Goal: Find contact information: Find contact information

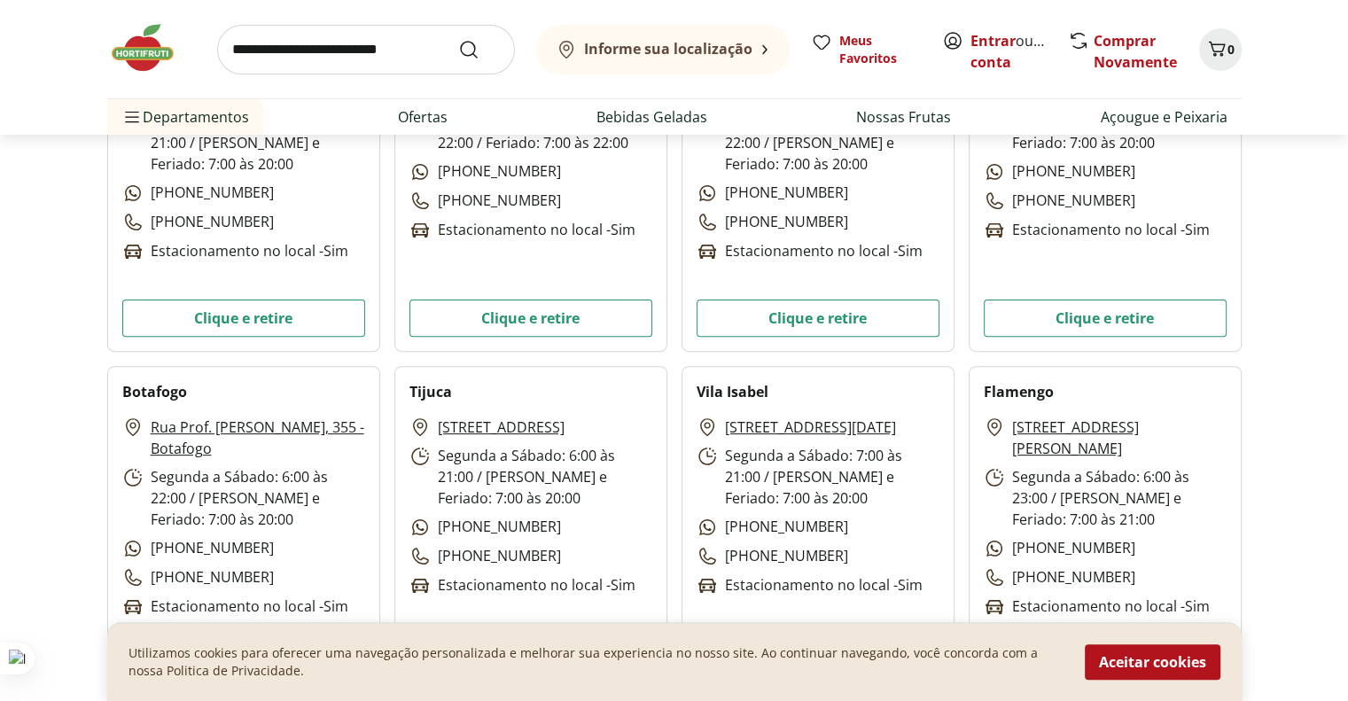
scroll to position [551, 0]
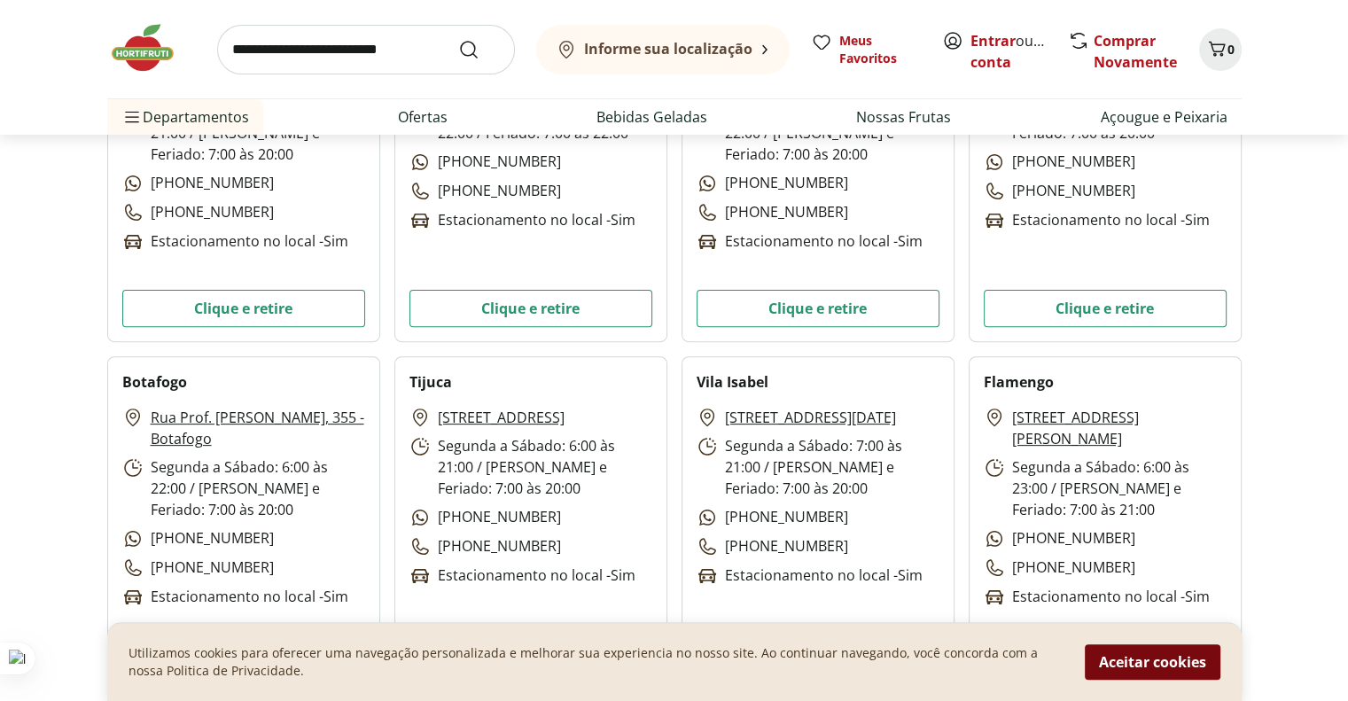
click at [1156, 653] on button "Aceitar cookies" at bounding box center [1153, 661] width 136 height 35
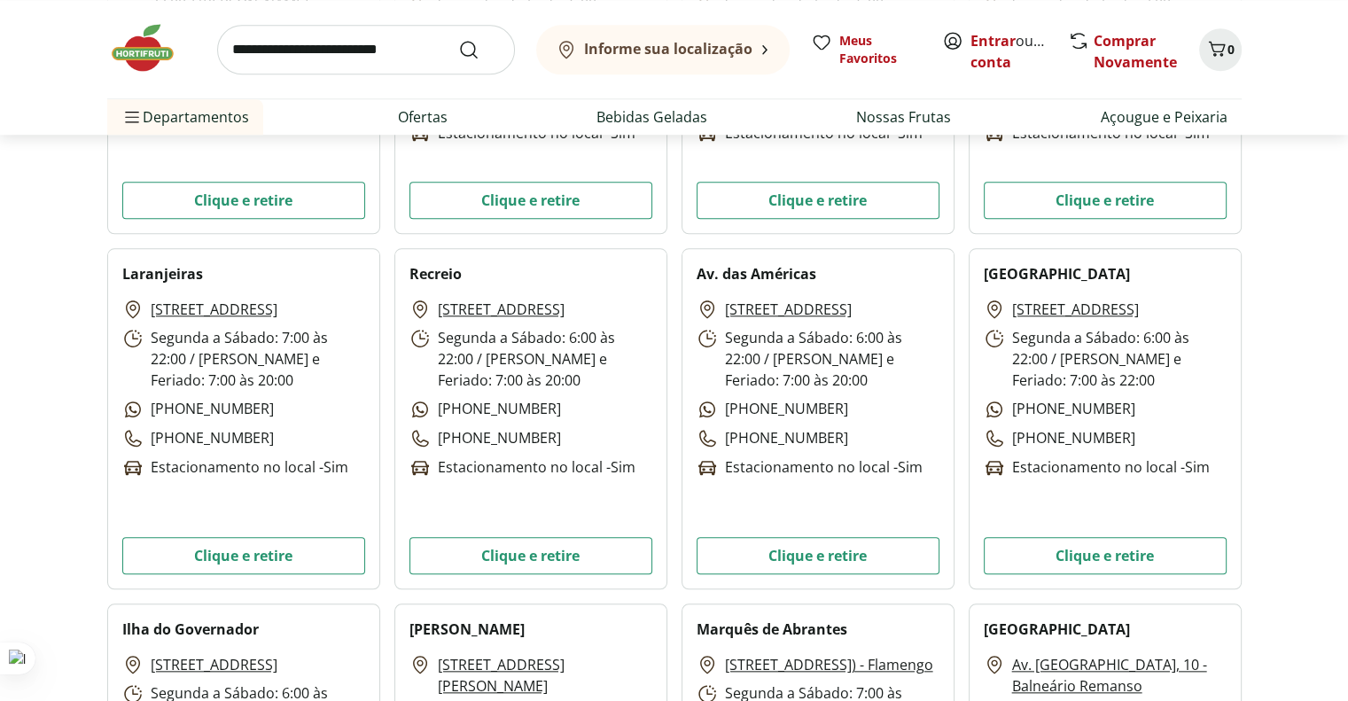
scroll to position [1727, 0]
drag, startPoint x: 358, startPoint y: 487, endPoint x: 359, endPoint y: 496, distance: 8.9
click at [359, 478] on div "Rua das Laranjeiras, 211 - Laranjeiras Segunda a Sábado: 7:00 às 22:00 / Doming…" at bounding box center [243, 388] width 243 height 180
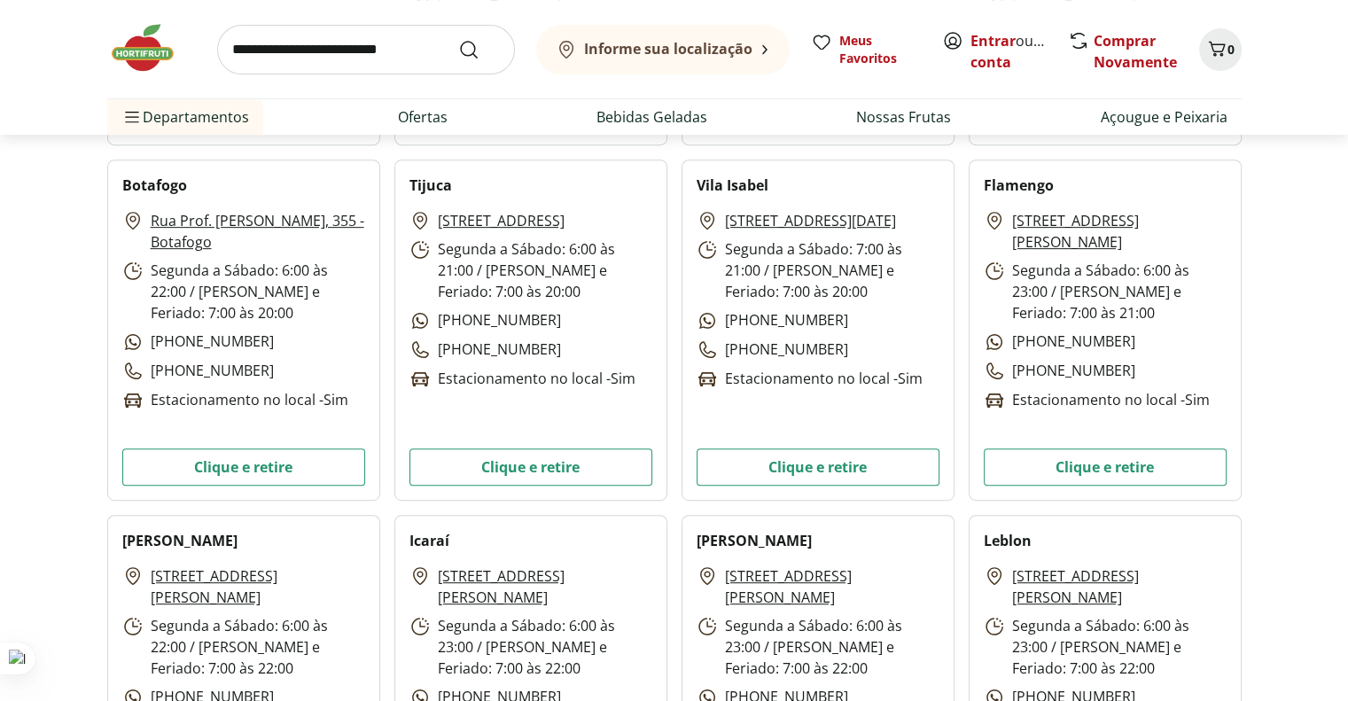
scroll to position [748, 0]
drag, startPoint x: 1110, startPoint y: 368, endPoint x: 1124, endPoint y: 370, distance: 14.4
click at [1124, 370] on div "Rua Machado de Assis, 65 - Flamengo Segunda a Sábado: 6:00 às 23:00 / Domingo e…" at bounding box center [1105, 310] width 243 height 201
drag, startPoint x: 499, startPoint y: 371, endPoint x: 465, endPoint y: 371, distance: 33.7
click at [465, 361] on p "[PHONE_NUMBER]" at bounding box center [485, 350] width 152 height 22
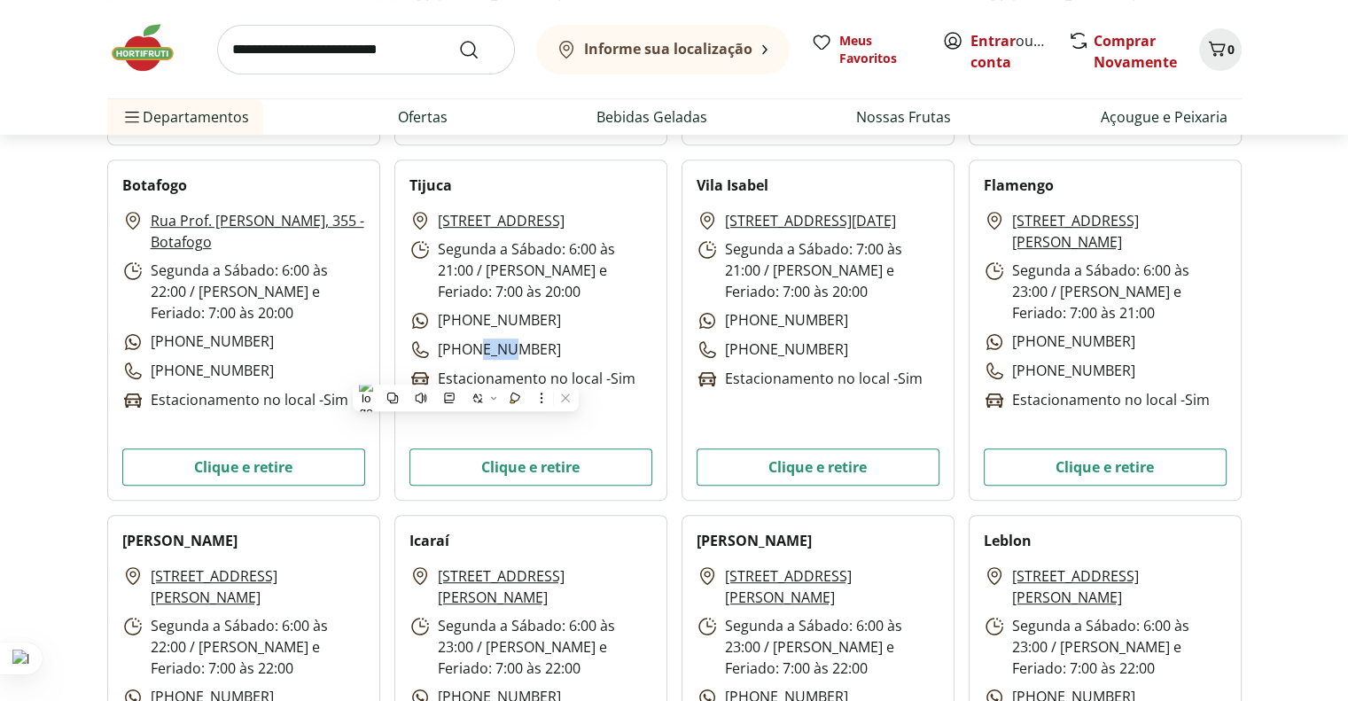
drag, startPoint x: 1127, startPoint y: 367, endPoint x: 1082, endPoint y: 373, distance: 45.6
click at [1082, 373] on div "Rua Machado de Assis, 65 - Flamengo Segunda a Sábado: 6:00 às 23:00 / Domingo e…" at bounding box center [1105, 310] width 243 height 201
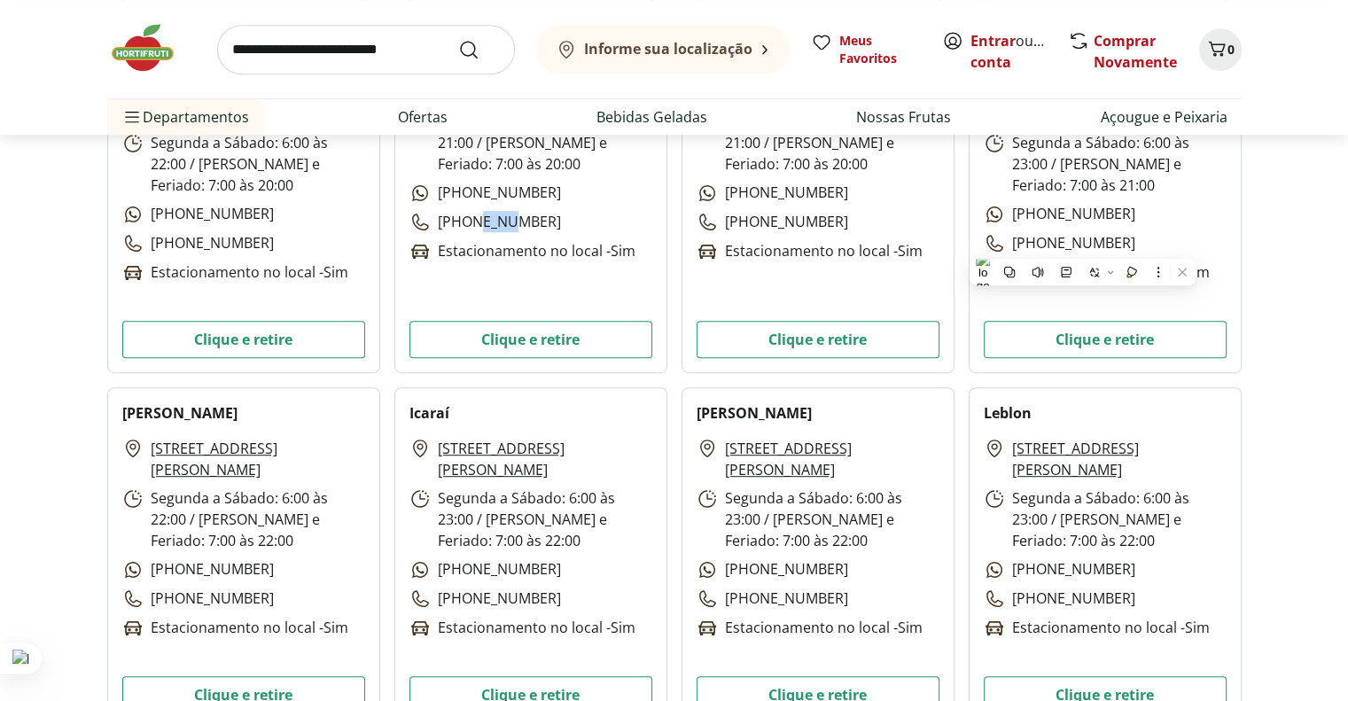
scroll to position [877, 0]
click at [1158, 577] on div "Rua Dias Ferreira, 57 - Leblon Segunda a Sábado: 6:00 às 23:00 / Domingo e Feri…" at bounding box center [1105, 536] width 243 height 201
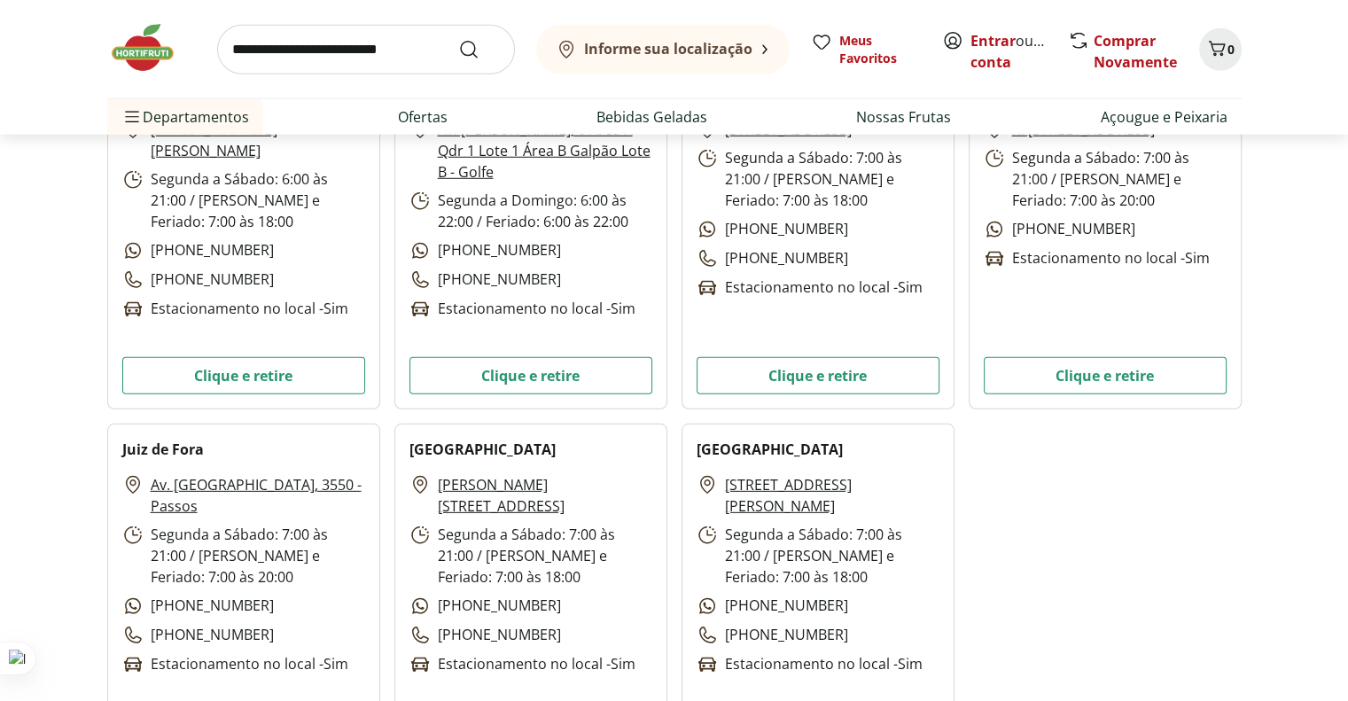
scroll to position [4923, 0]
